Goal: Check status: Check status

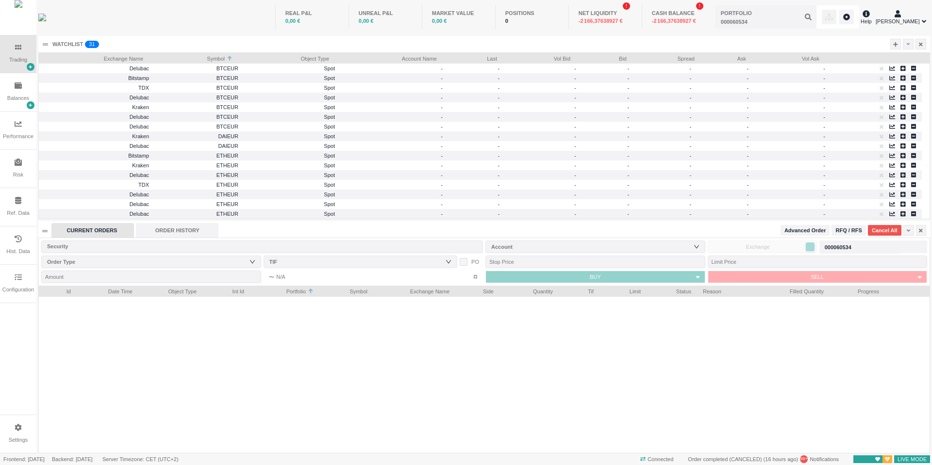
scroll to position [167, 891]
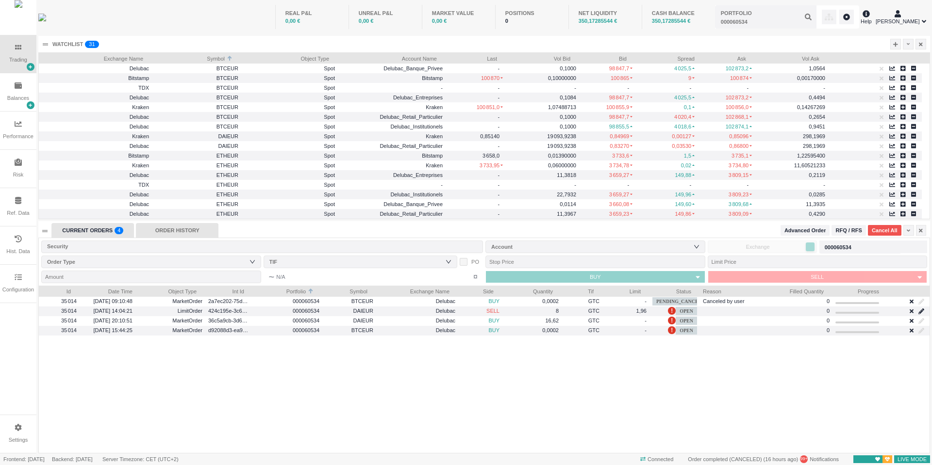
click at [188, 229] on div "ORDER HISTORY" at bounding box center [177, 230] width 83 height 15
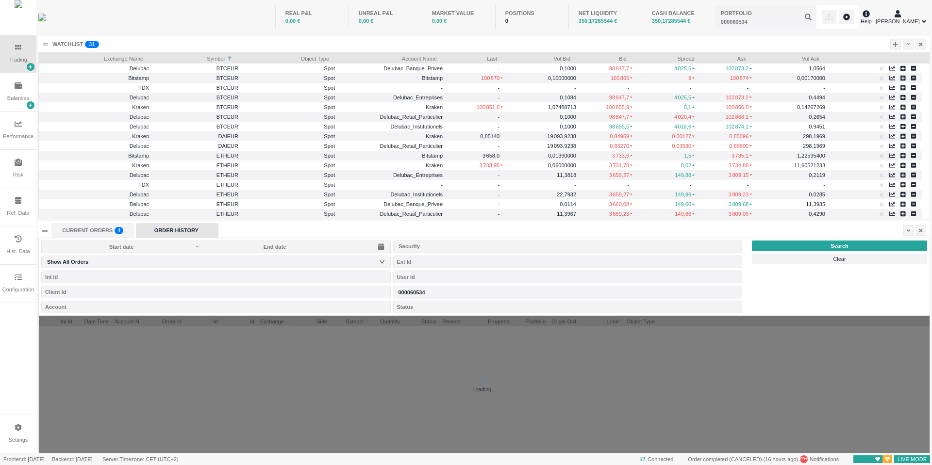
scroll to position [43, 701]
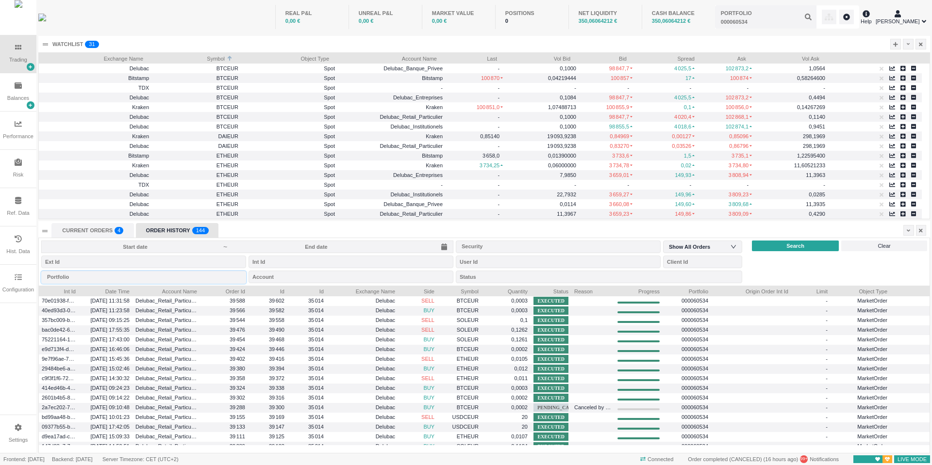
click at [213, 284] on div at bounding box center [143, 278] width 205 height 16
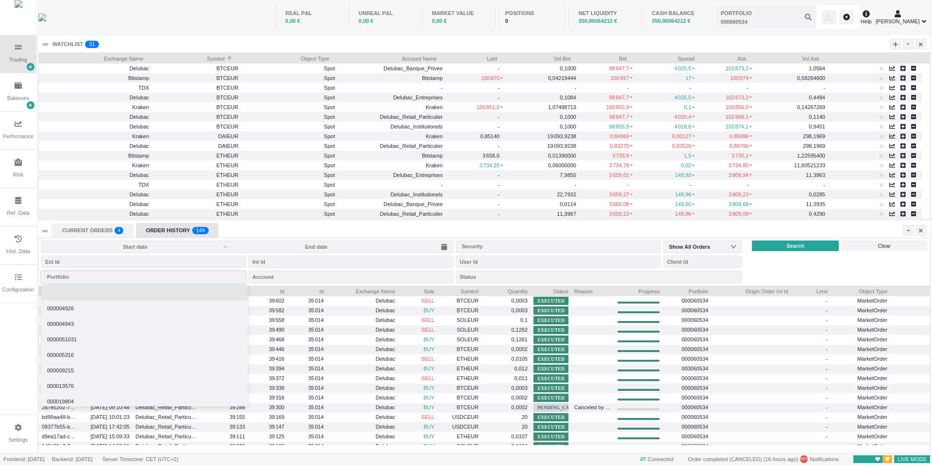
click at [179, 297] on li at bounding box center [144, 293] width 206 height 16
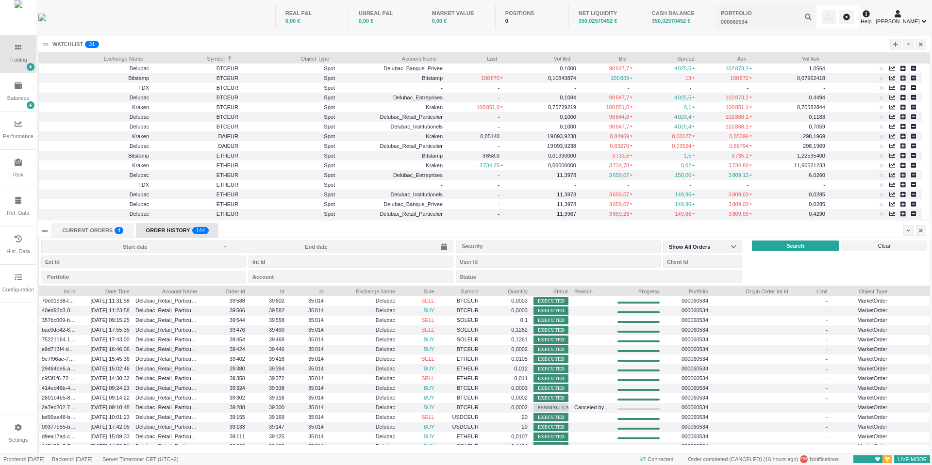
click at [198, 245] on input at bounding box center [135, 247] width 176 height 8
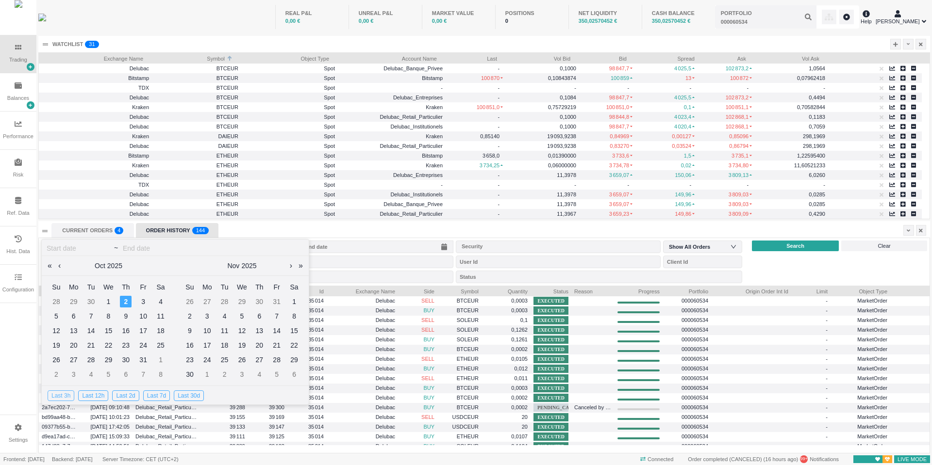
click at [66, 393] on div "Last 3h" at bounding box center [61, 396] width 27 height 11
type input "[DATE]"
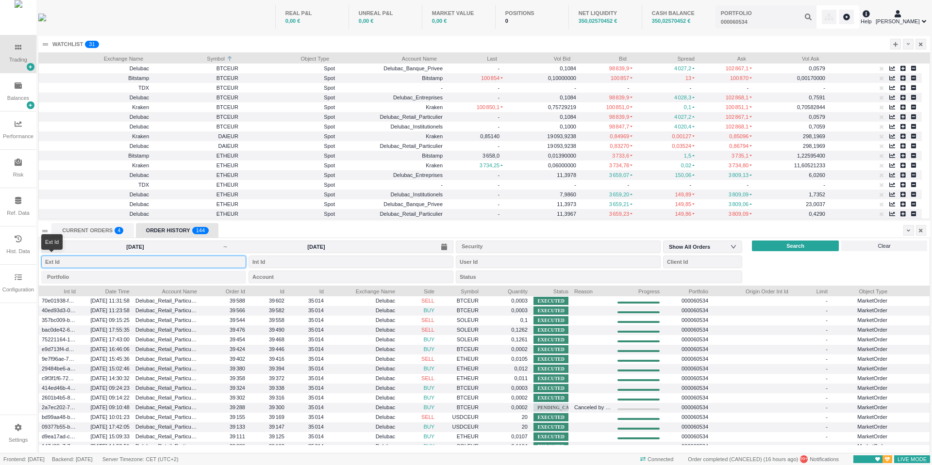
click at [151, 263] on input "string" at bounding box center [143, 262] width 205 height 13
click at [215, 249] on input "[DATE]" at bounding box center [135, 247] width 176 height 8
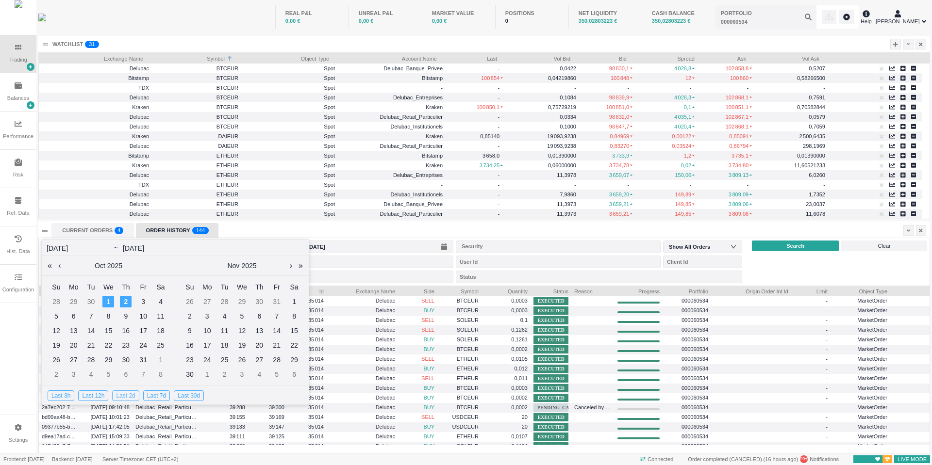
click at [124, 396] on div "Last 2d" at bounding box center [125, 396] width 27 height 11
type input "[DATE]"
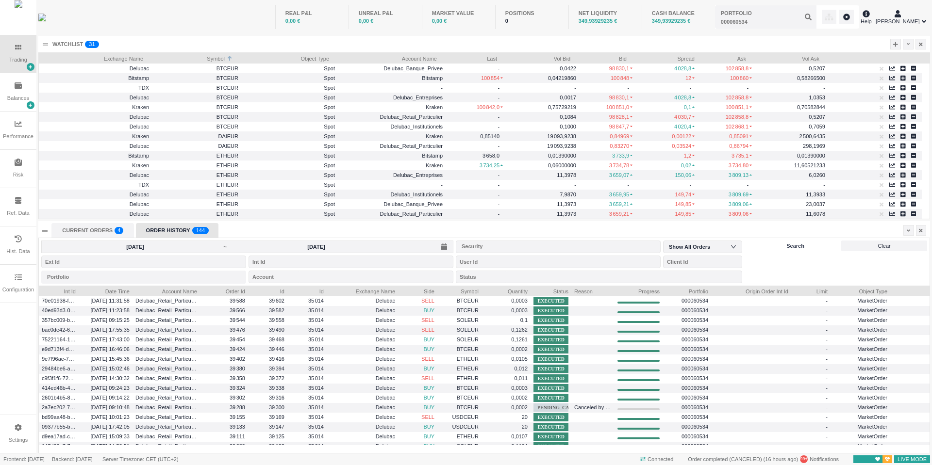
click at [798, 247] on span "Search" at bounding box center [795, 246] width 18 height 8
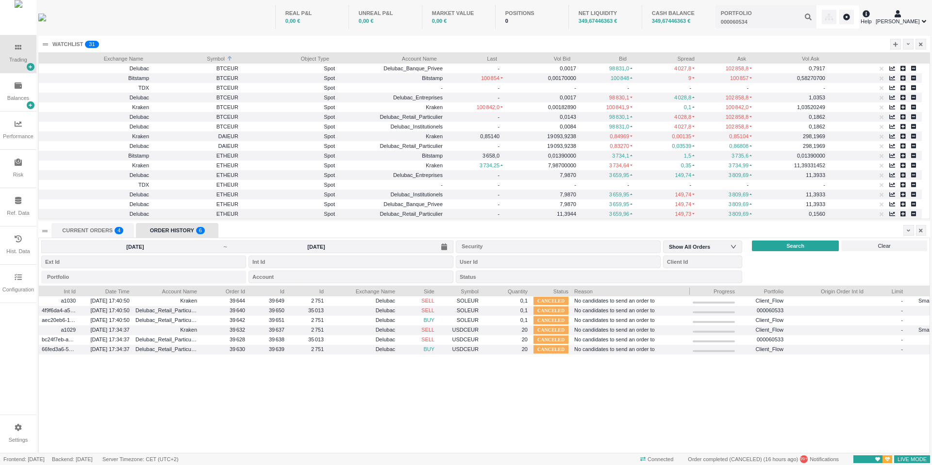
drag, startPoint x: 613, startPoint y: 292, endPoint x: 687, endPoint y: 291, distance: 73.8
click at [688, 291] on div at bounding box center [690, 291] width 4 height 10
